Goal: Browse casually

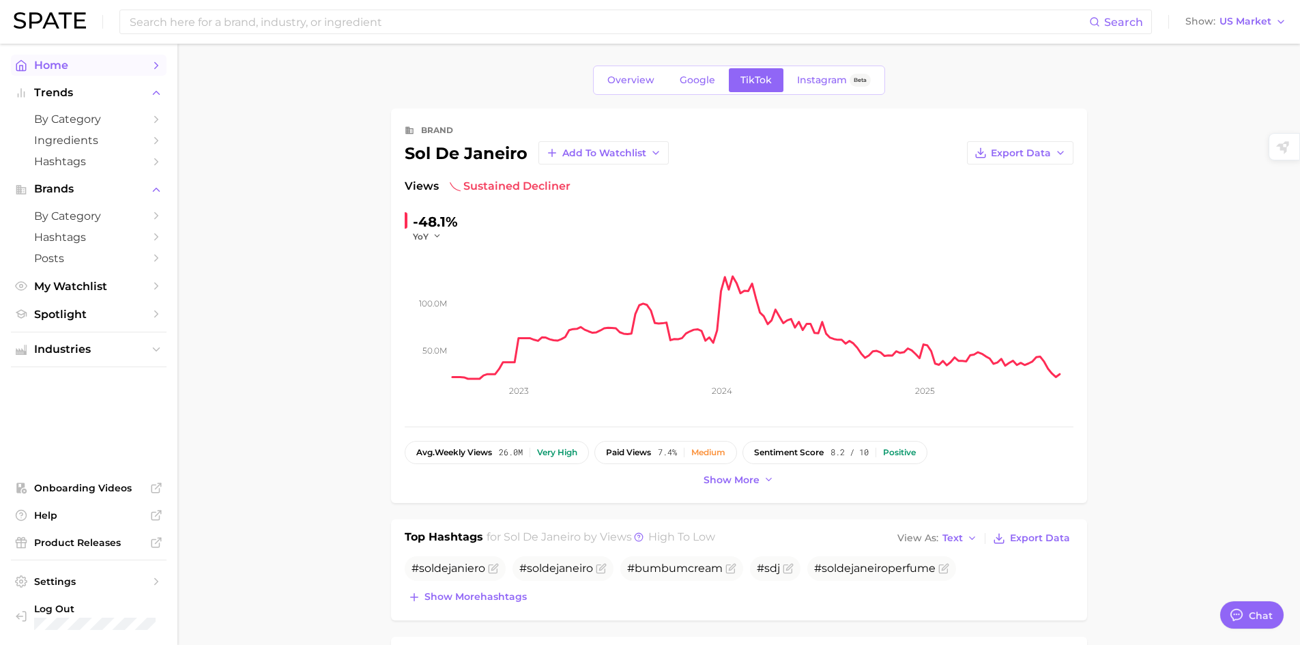
click at [55, 58] on link "Home" at bounding box center [89, 65] width 156 height 21
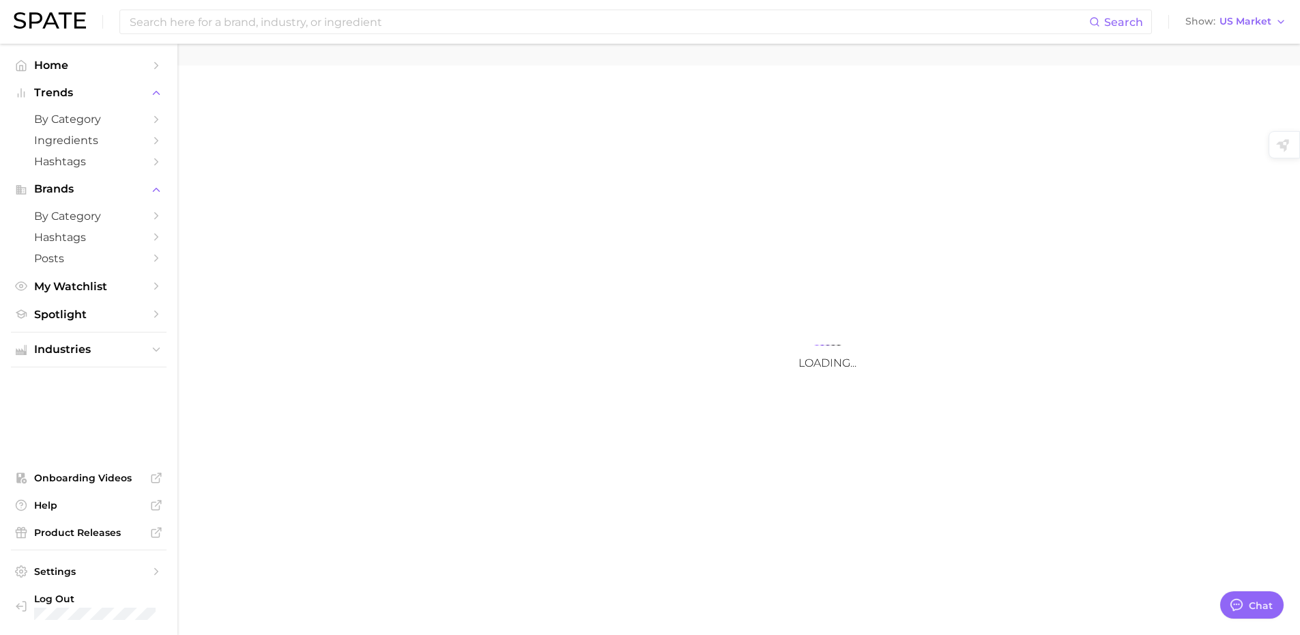
type textarea "x"
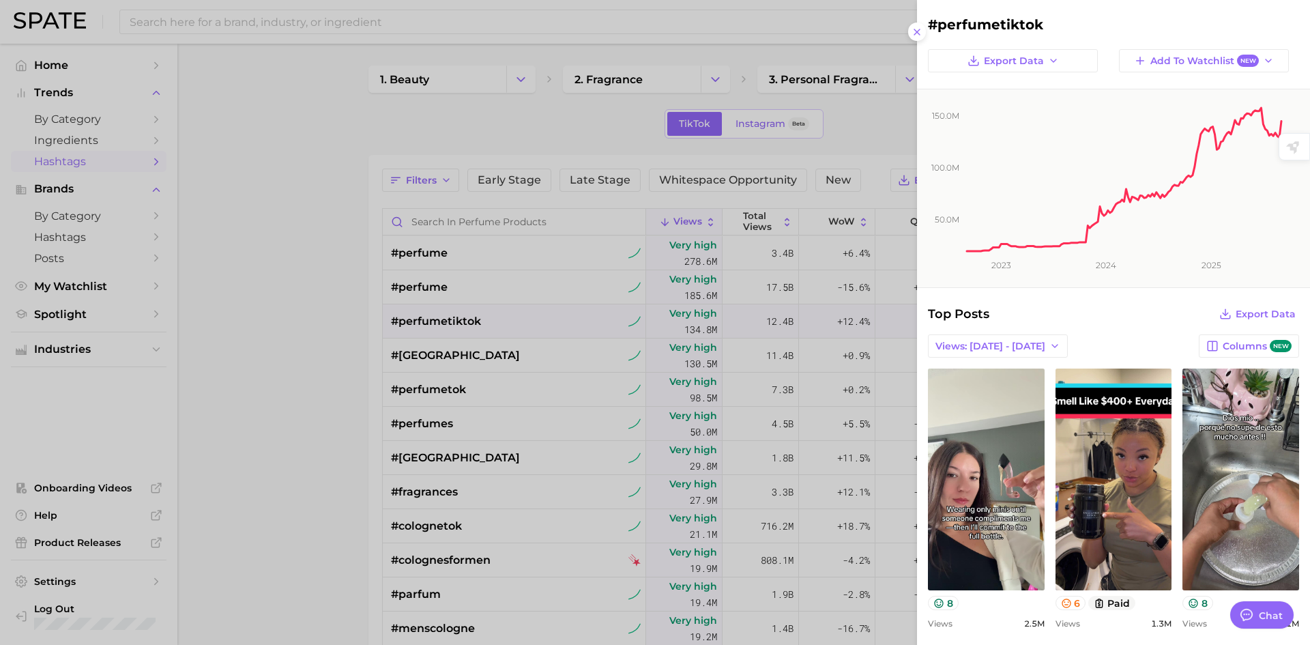
scroll to position [555, 0]
